Goal: Transaction & Acquisition: Purchase product/service

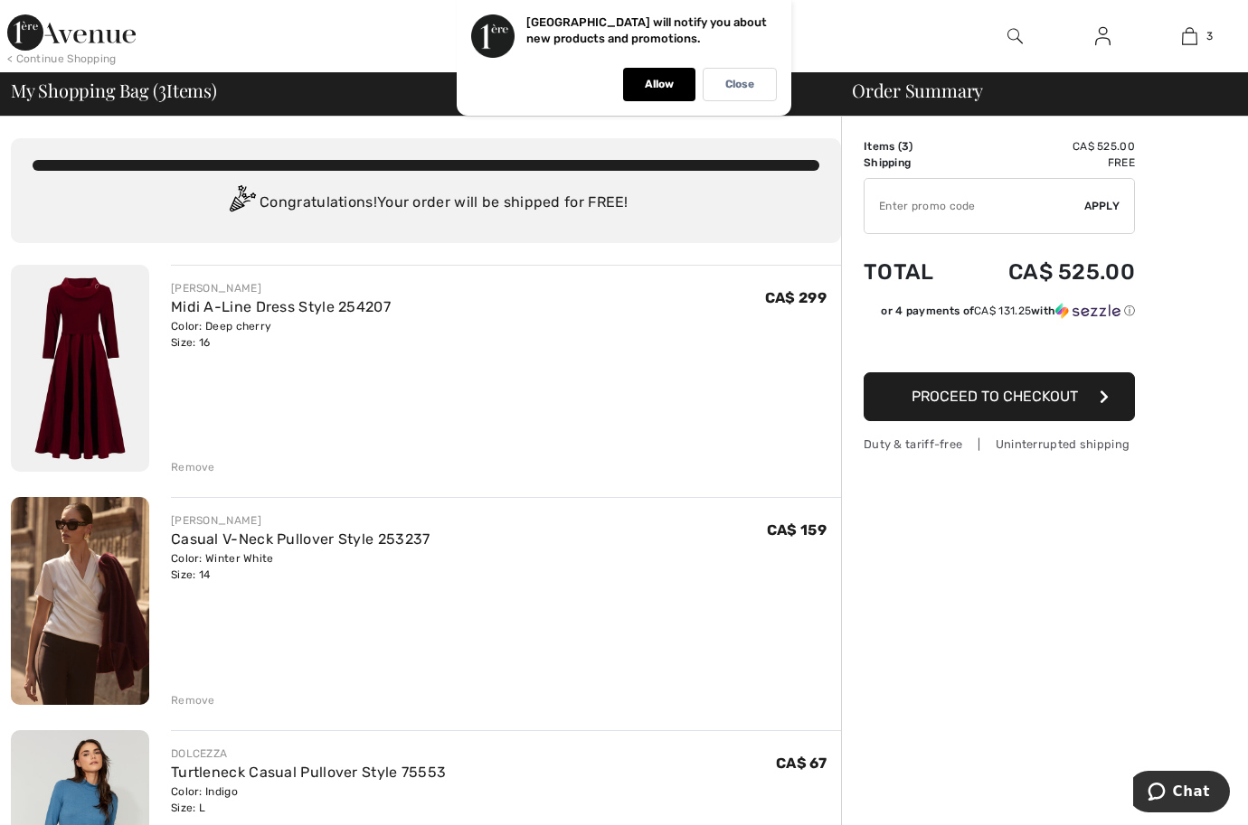
click at [190, 465] on div "Remove" at bounding box center [193, 467] width 44 height 16
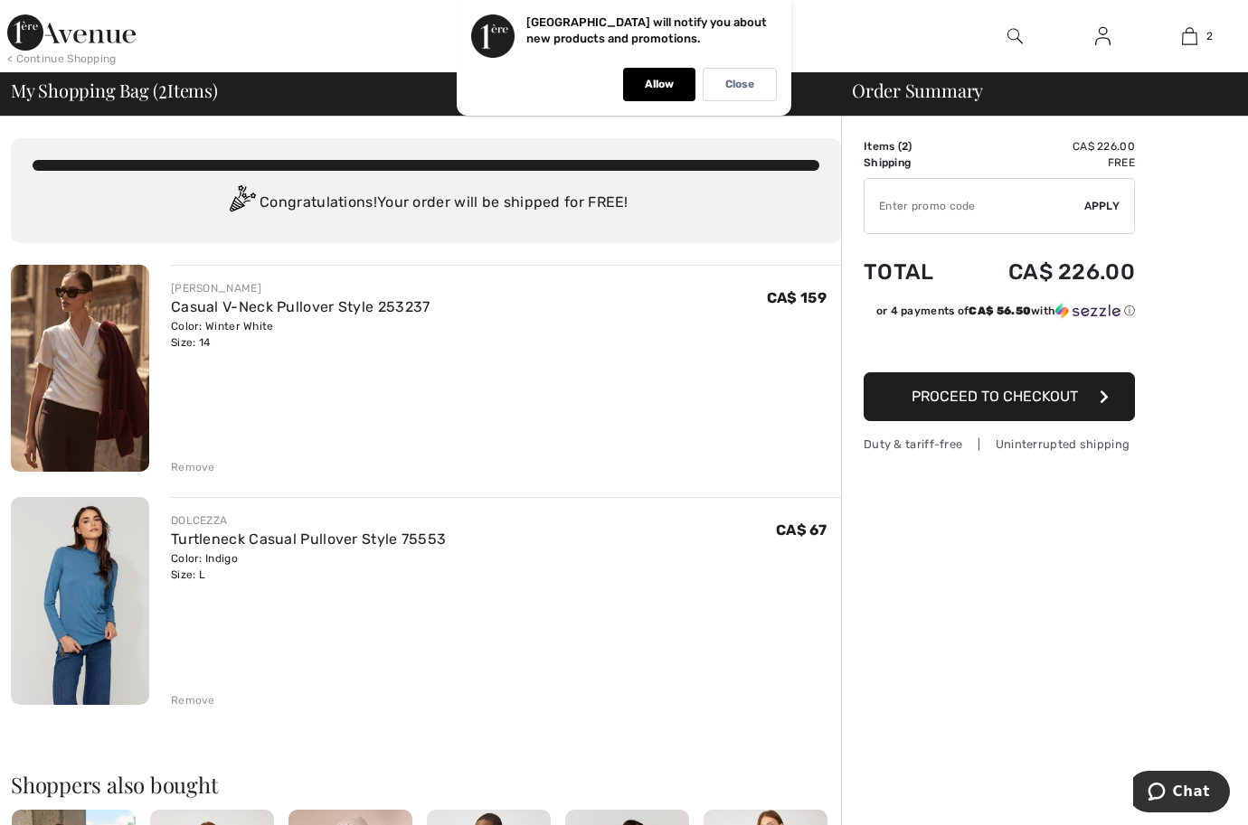
click at [193, 465] on div "Remove" at bounding box center [193, 467] width 44 height 16
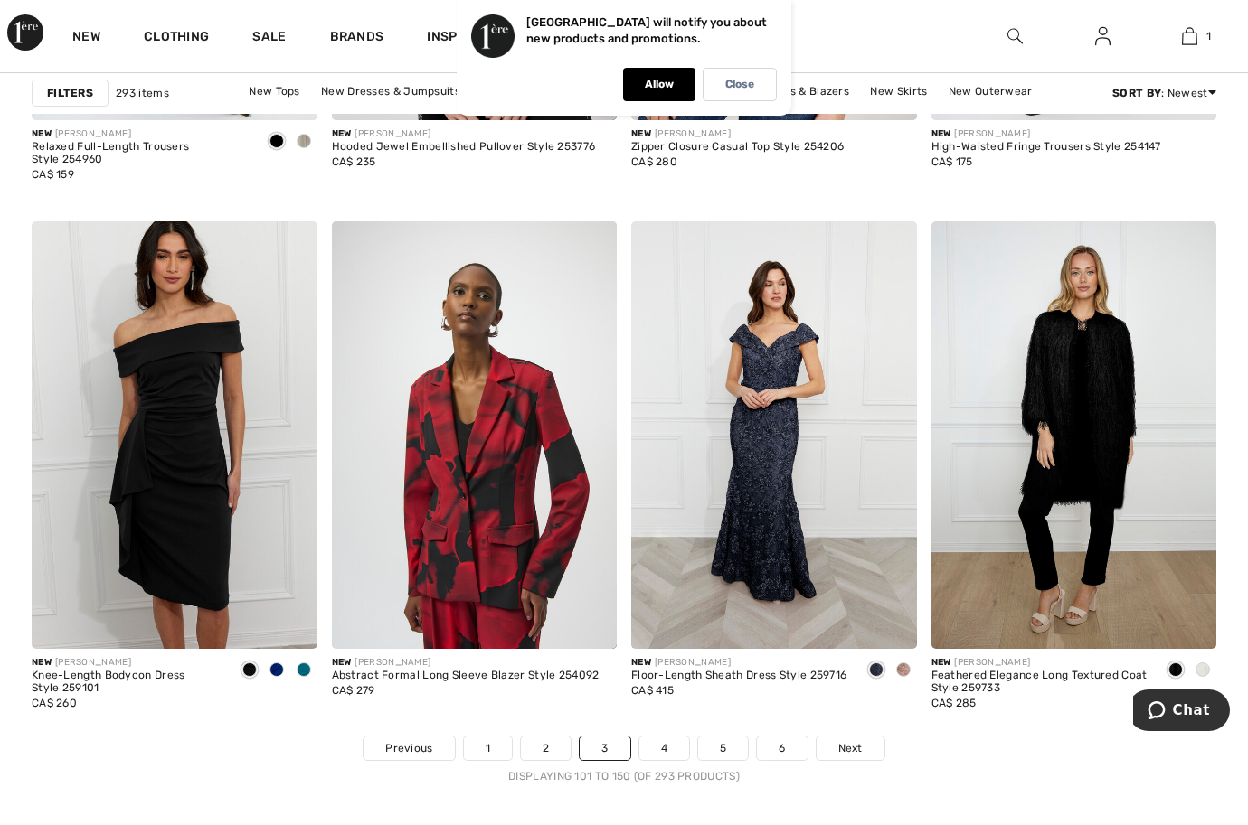
scroll to position [7685, 0]
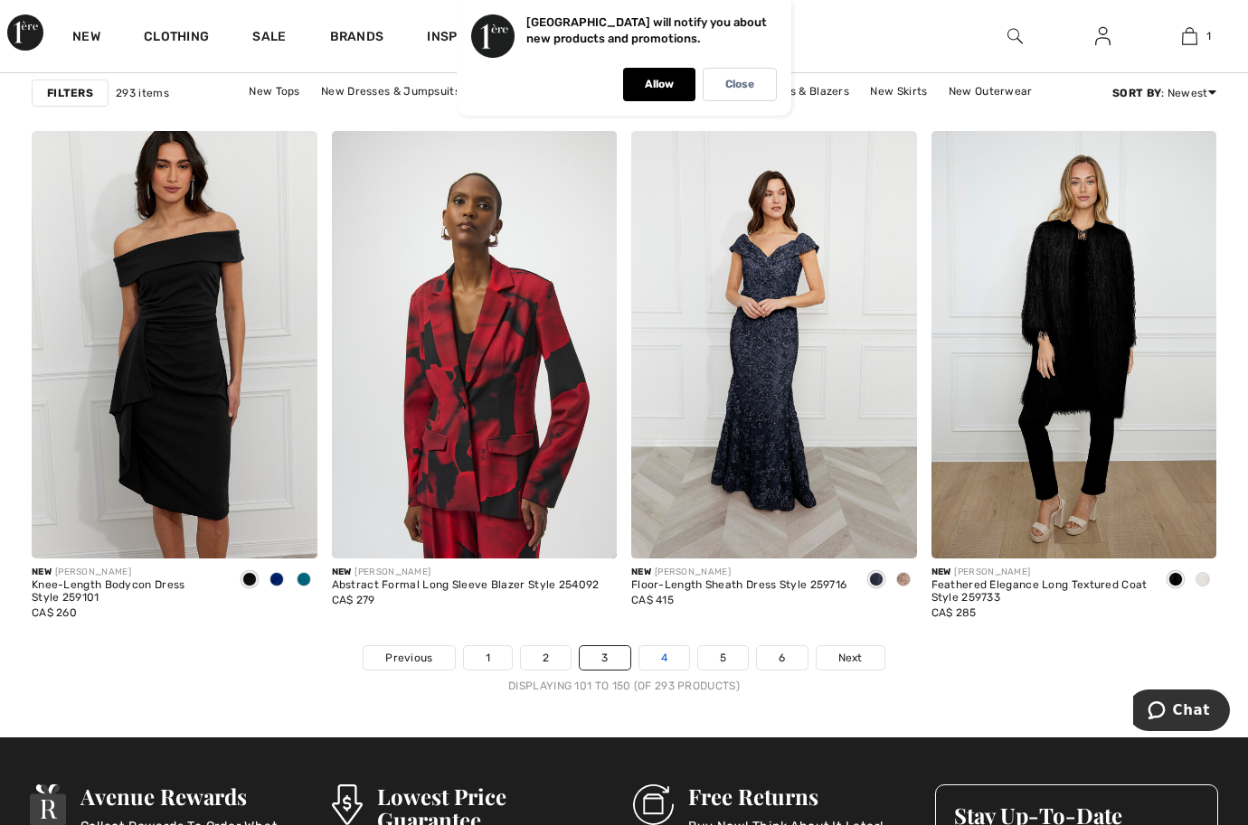
click at [655, 657] on link "4" at bounding box center [664, 658] width 50 height 24
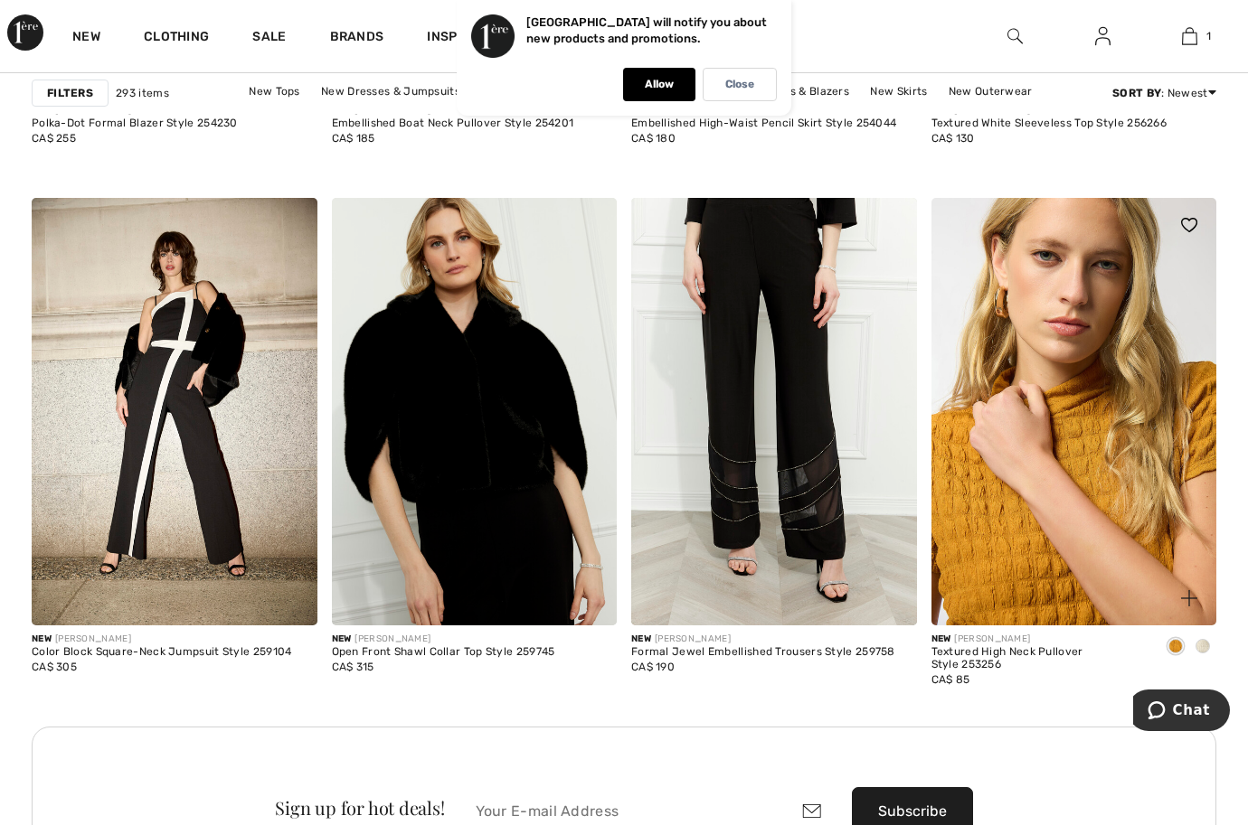
scroll to position [3526, 0]
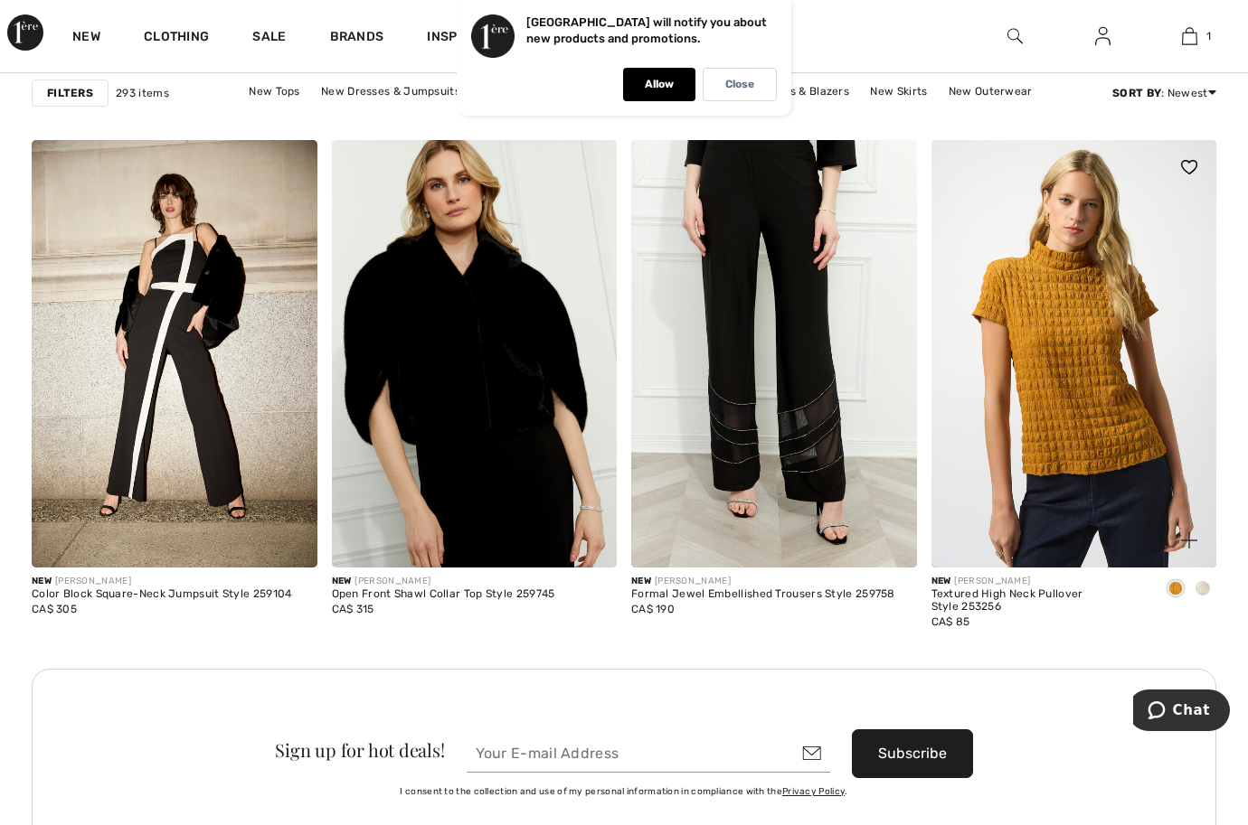
click at [1200, 585] on span at bounding box center [1202, 588] width 14 height 14
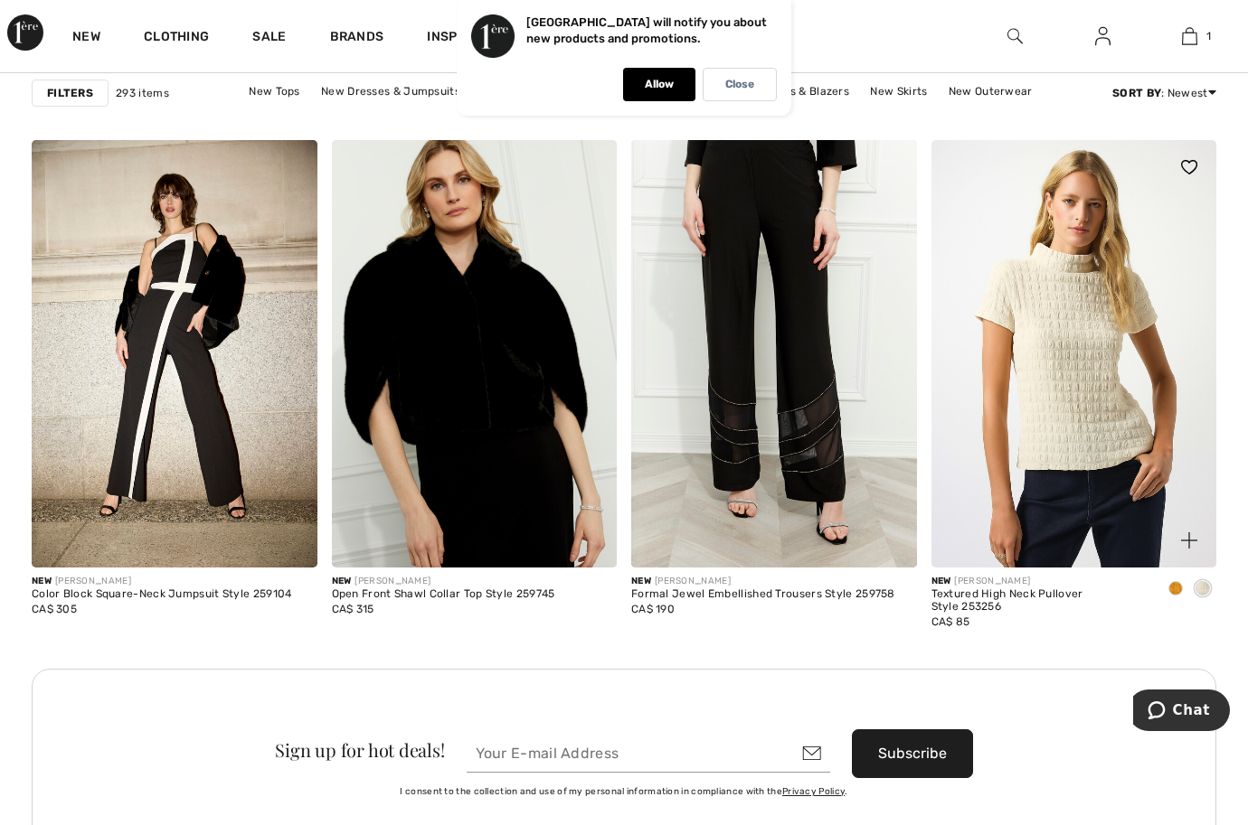
click at [1108, 383] on img at bounding box center [1074, 354] width 286 height 428
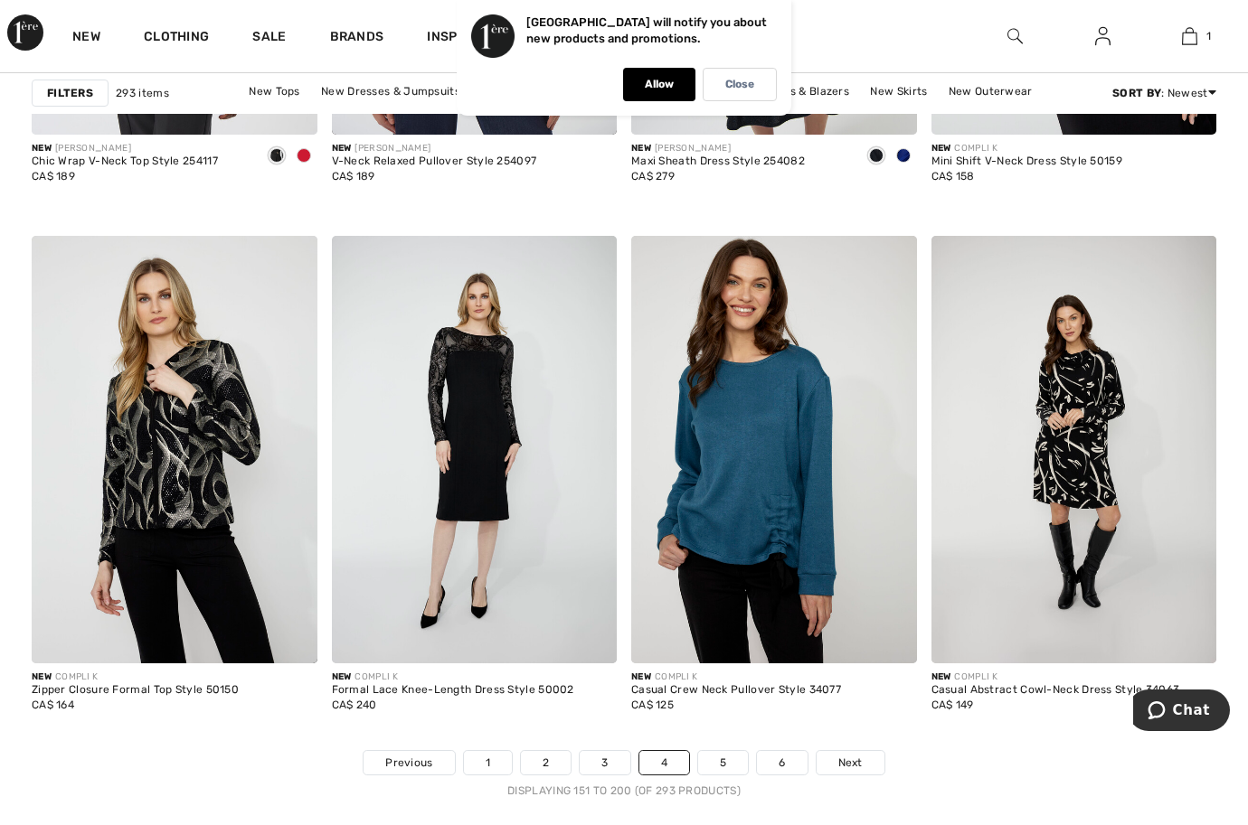
scroll to position [7685, 0]
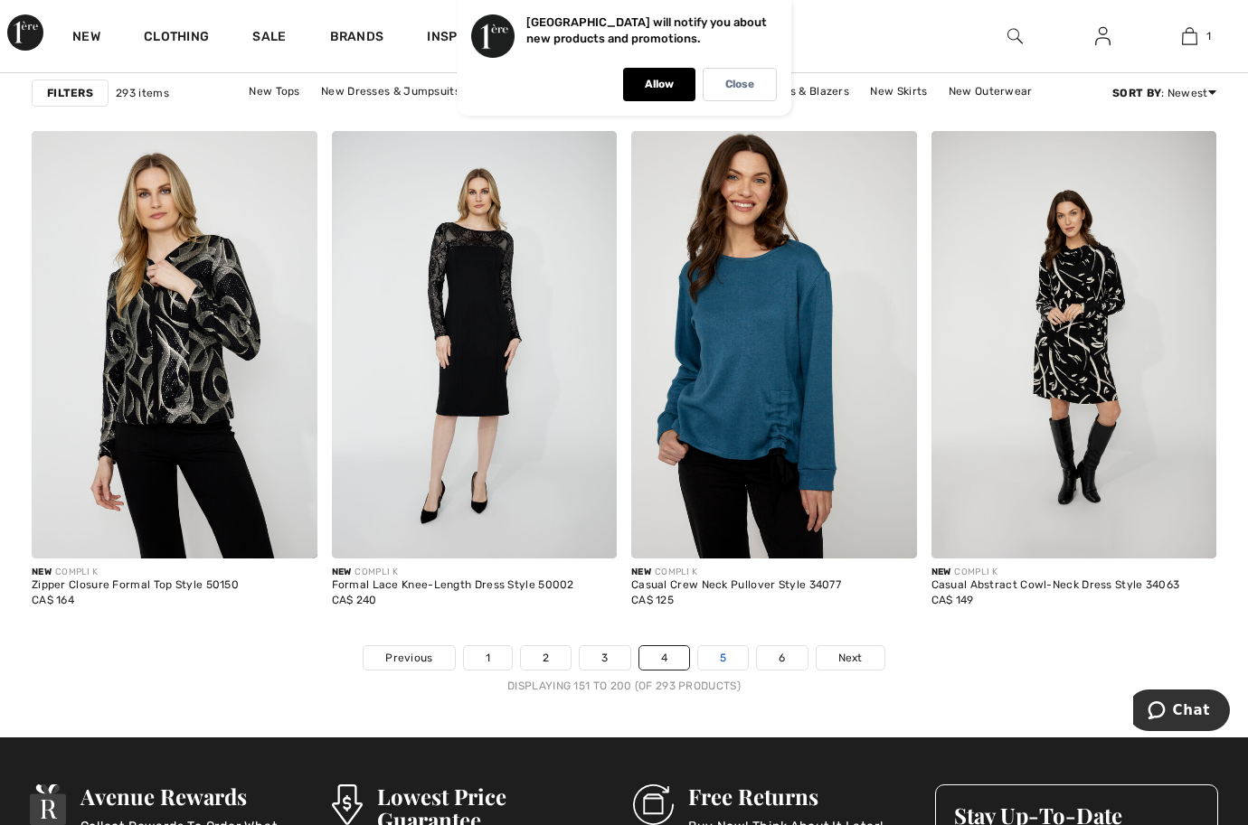
click at [726, 659] on link "5" at bounding box center [723, 658] width 50 height 24
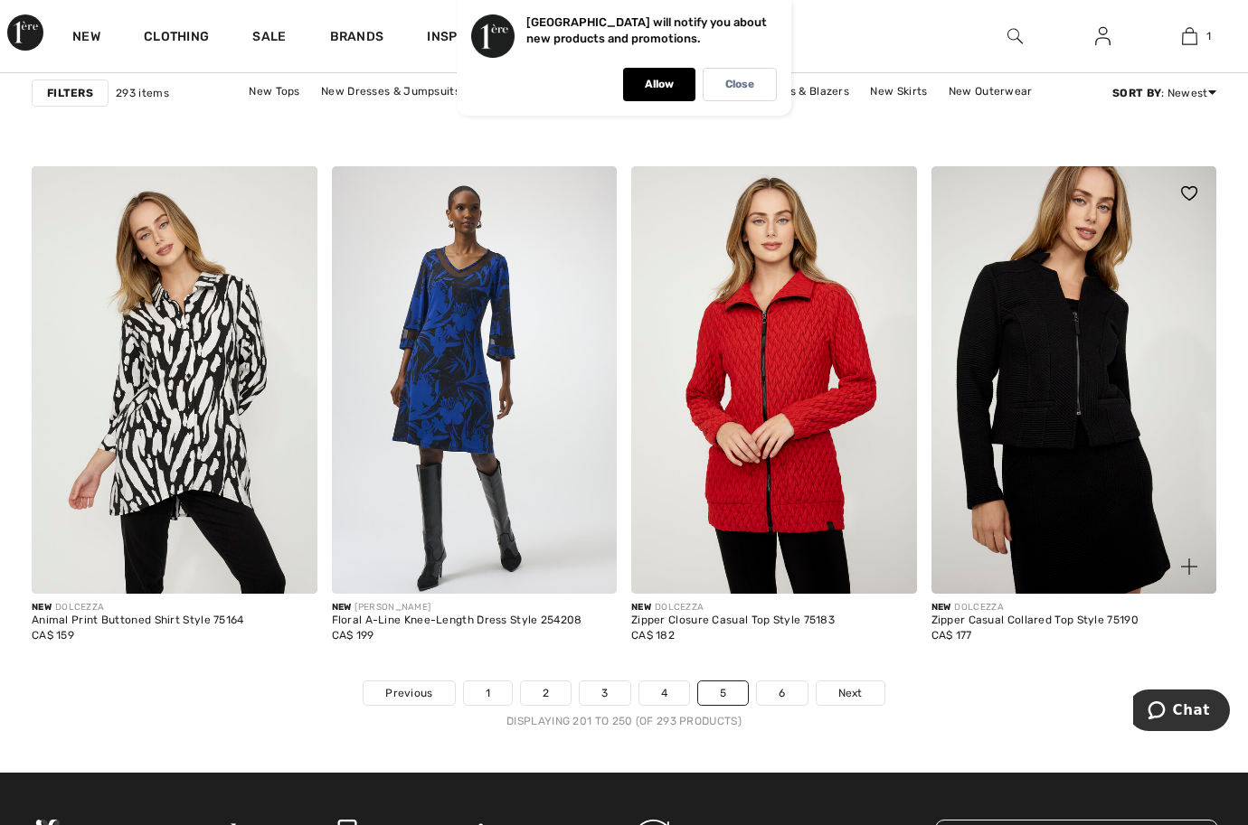
scroll to position [7685, 0]
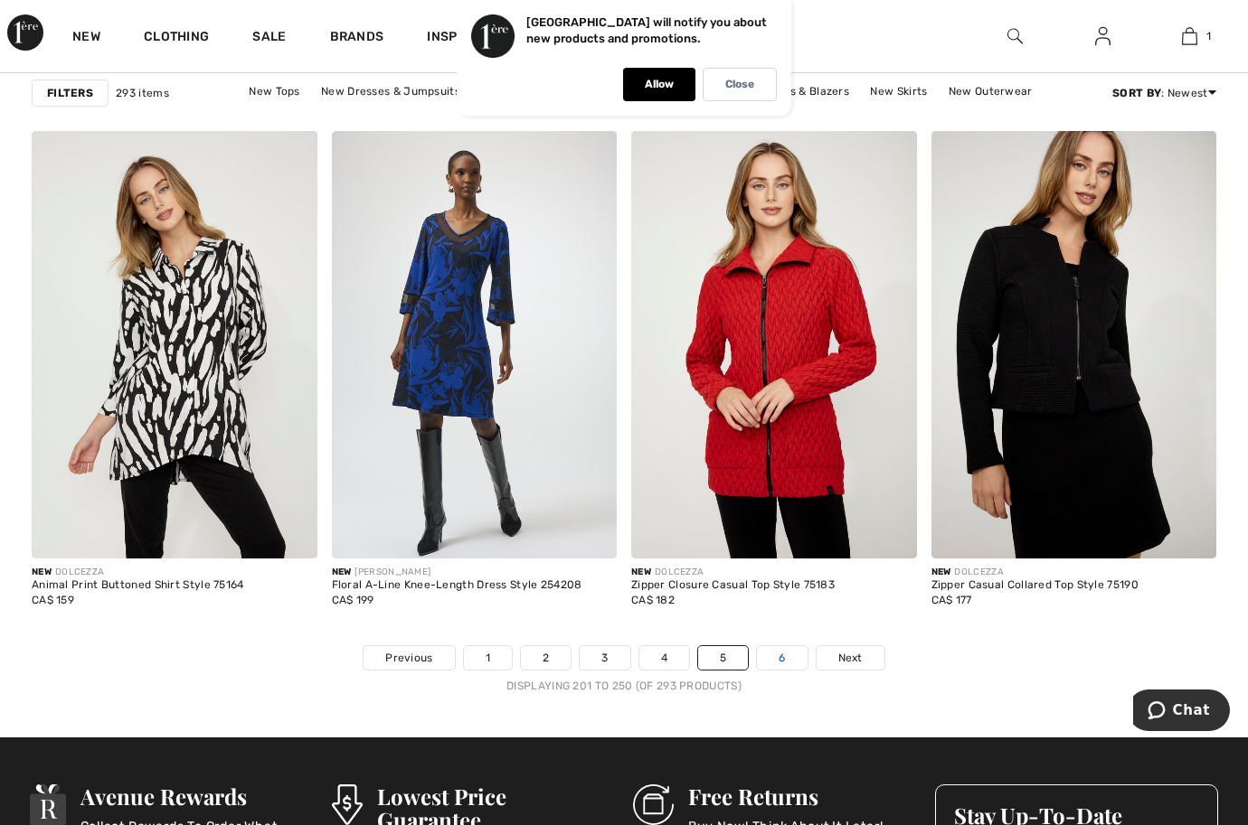
click at [774, 651] on link "6" at bounding box center [782, 658] width 50 height 24
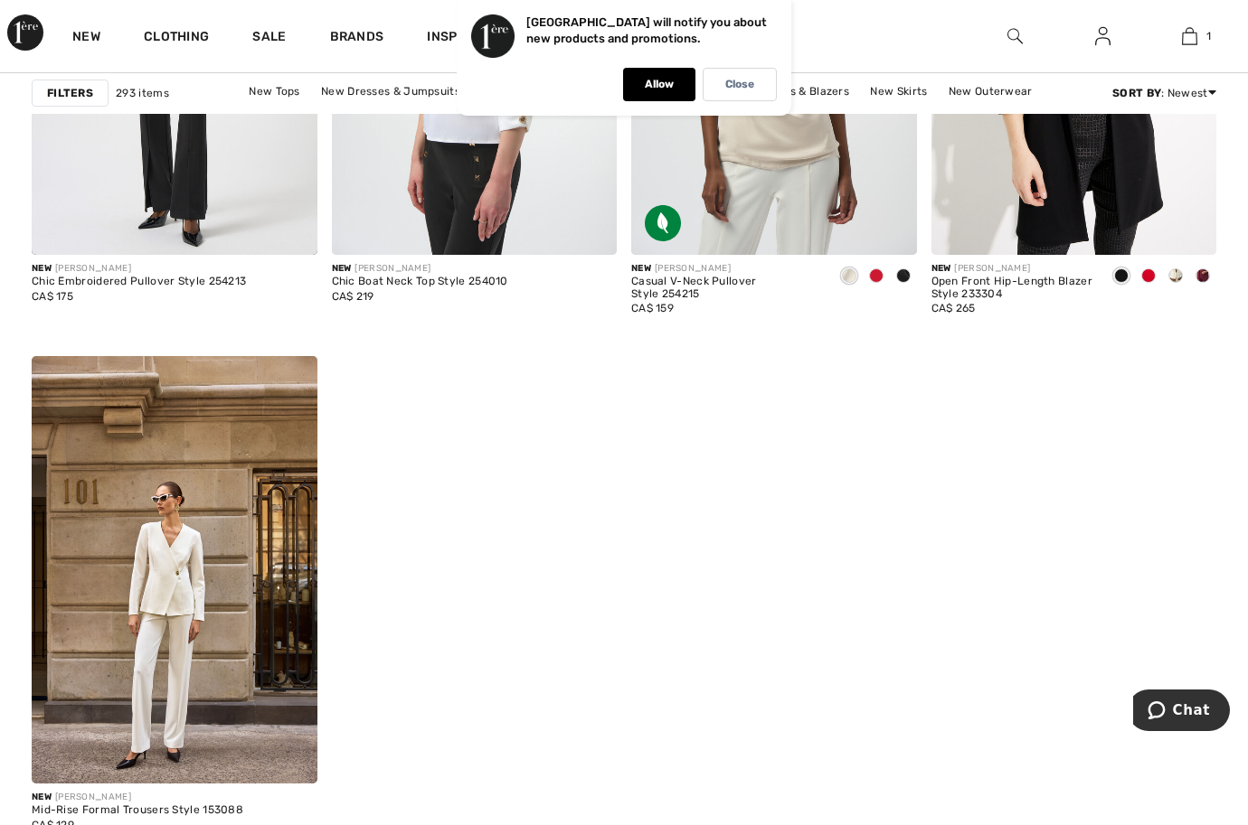
scroll to position [7052, 0]
